Goal: Check status

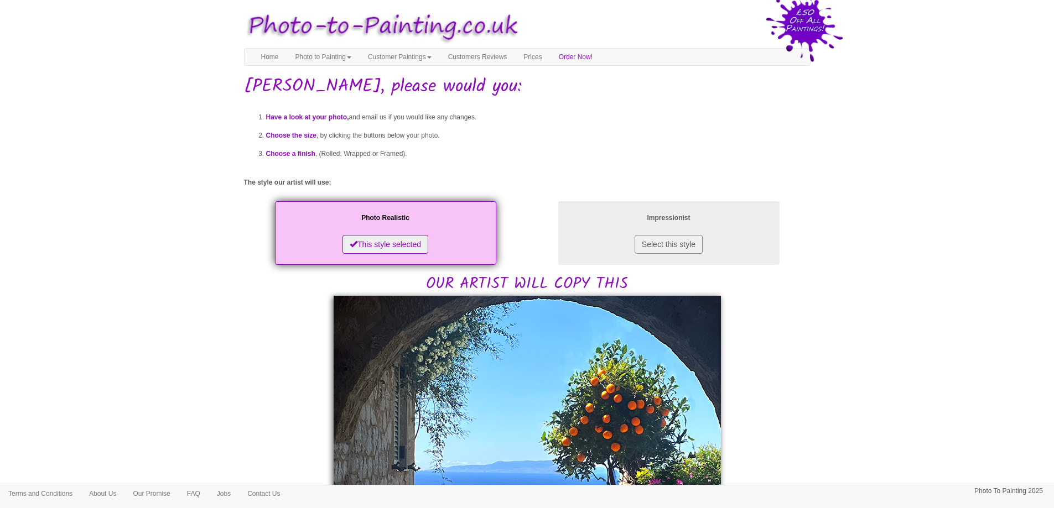
scroll to position [221, 0]
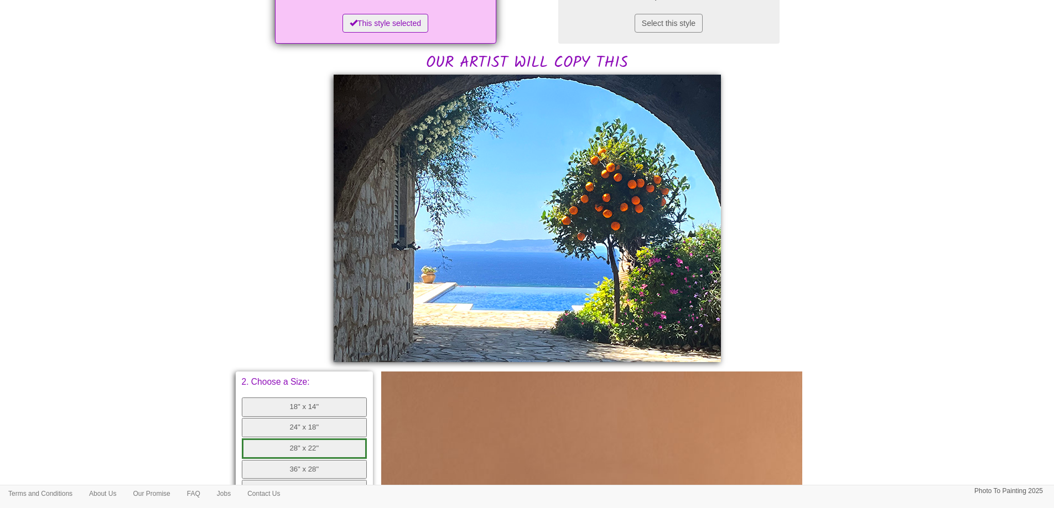
click at [215, 261] on body "Your painting - risk free Toggle navigation Menu Home Photo to Painting Photo t…" at bounding box center [527, 313] width 1054 height 1059
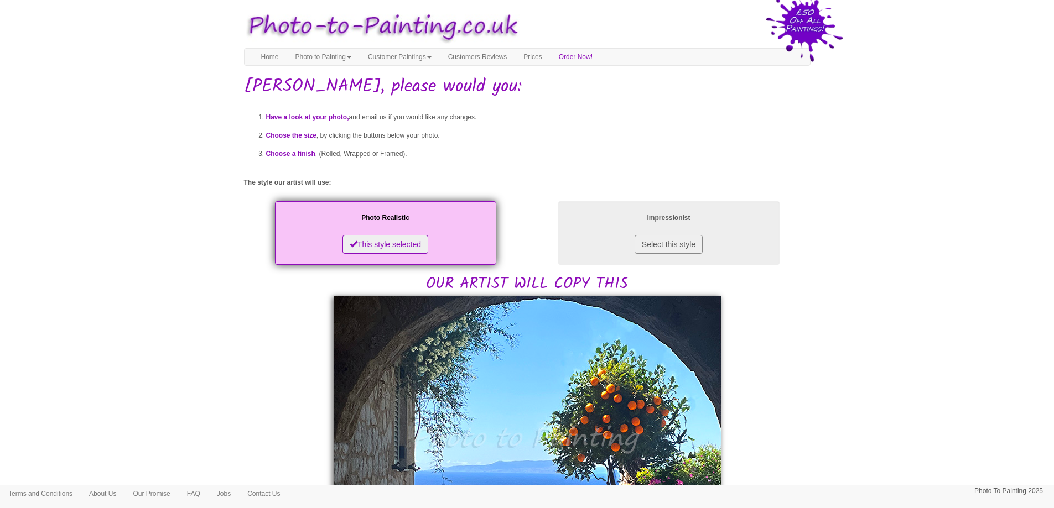
scroll to position [220, 0]
